Goal: Information Seeking & Learning: Learn about a topic

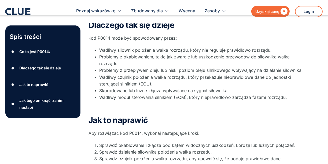
scroll to position [251, 0]
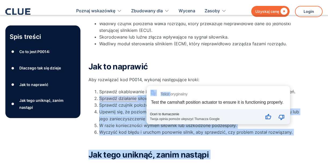
drag, startPoint x: 138, startPoint y: 99, endPoint x: 171, endPoint y: 98, distance: 33.8
click at [127, 97] on font "Sprawdź działanie siłownika położenia wałka rozrządu." at bounding box center [155, 98] width 112 height 5
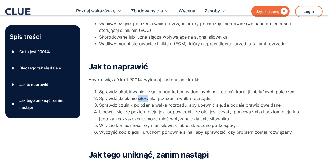
drag, startPoint x: 138, startPoint y: 98, endPoint x: 146, endPoint y: 98, distance: 8.1
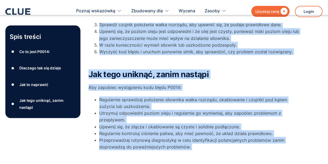
scroll to position [304, 0]
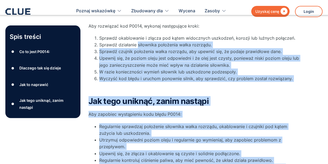
click at [88, 59] on div "Spis treści ● Co to jest P0014: ● Dlaczego tak się dzieje ● Jak to naprawić ● J…" at bounding box center [163, 16] width 317 height 348
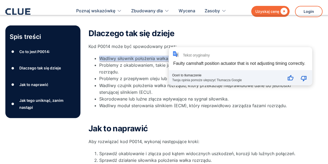
scroll to position [197, 0]
